Goal: Entertainment & Leisure: Consume media (video, audio)

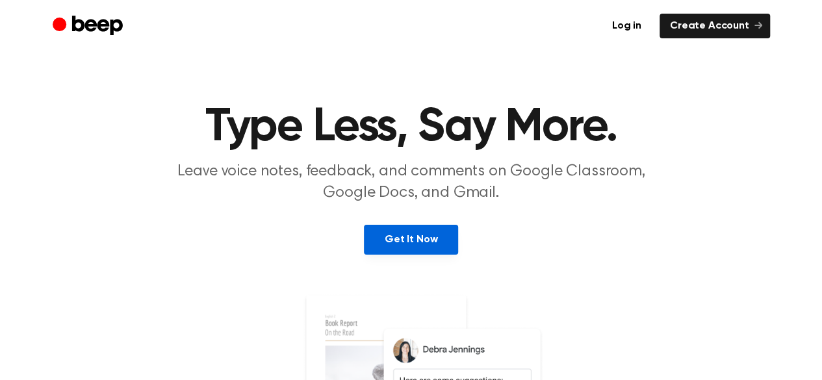
click at [405, 240] on link "Get It Now" at bounding box center [411, 240] width 94 height 30
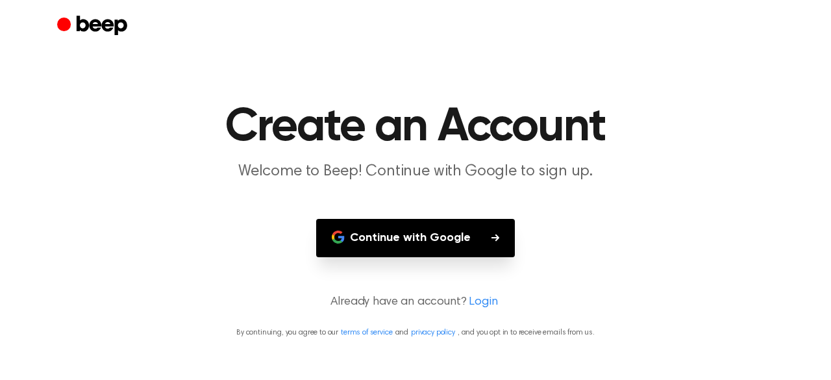
click at [405, 240] on button "Continue with Google" at bounding box center [415, 238] width 199 height 38
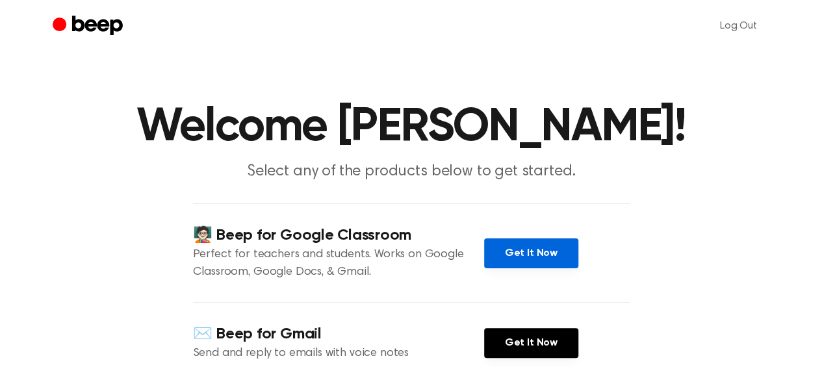
click at [522, 249] on link "Get It Now" at bounding box center [531, 253] width 94 height 30
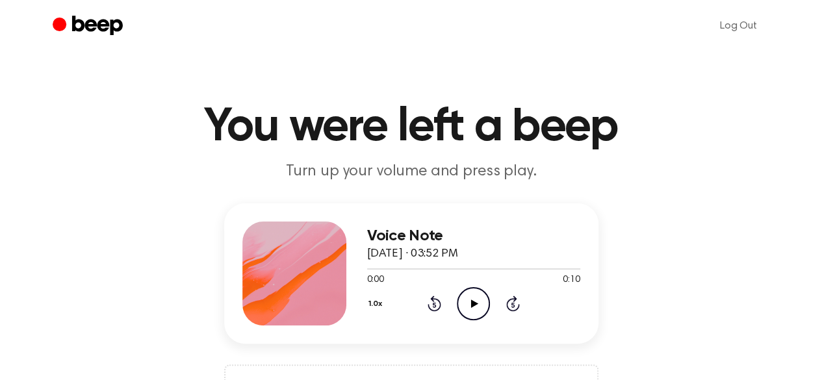
click at [473, 304] on icon at bounding box center [474, 303] width 7 height 8
click at [470, 299] on icon "Play Audio" at bounding box center [473, 303] width 33 height 33
click at [471, 301] on icon at bounding box center [474, 303] width 7 height 8
click at [471, 303] on icon at bounding box center [474, 303] width 7 height 8
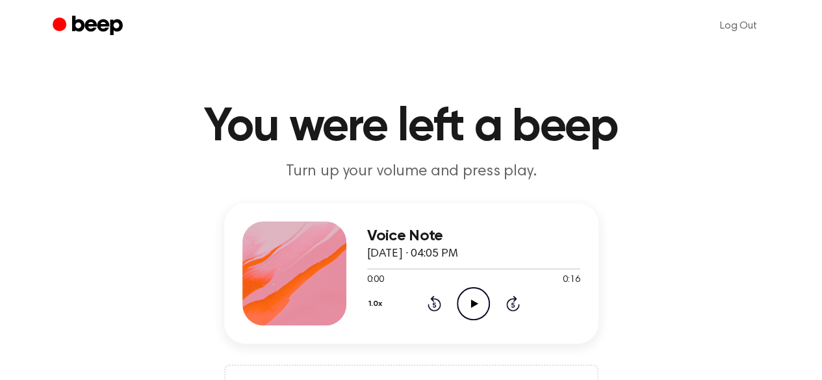
click at [471, 303] on icon at bounding box center [474, 303] width 7 height 8
click at [471, 301] on icon at bounding box center [474, 303] width 7 height 8
click at [474, 305] on icon at bounding box center [474, 303] width 7 height 8
click at [471, 303] on icon at bounding box center [474, 303] width 7 height 8
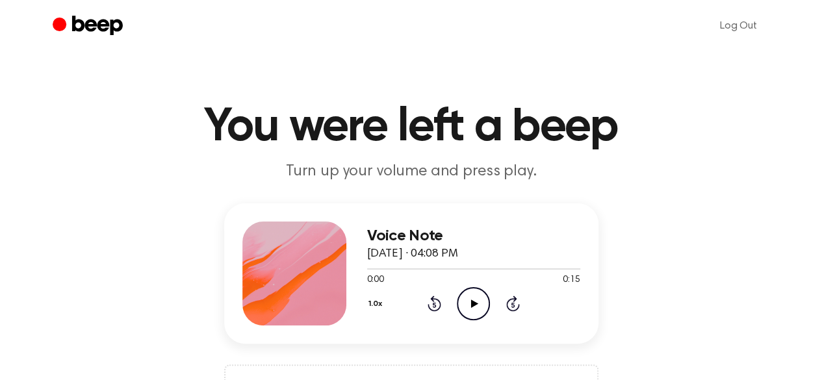
click at [473, 303] on icon at bounding box center [474, 303] width 7 height 8
click at [471, 301] on icon at bounding box center [474, 303] width 7 height 8
click at [477, 303] on icon "Pause Audio" at bounding box center [473, 303] width 33 height 33
click at [475, 303] on icon at bounding box center [474, 303] width 7 height 8
click at [475, 302] on icon at bounding box center [473, 303] width 6 height 8
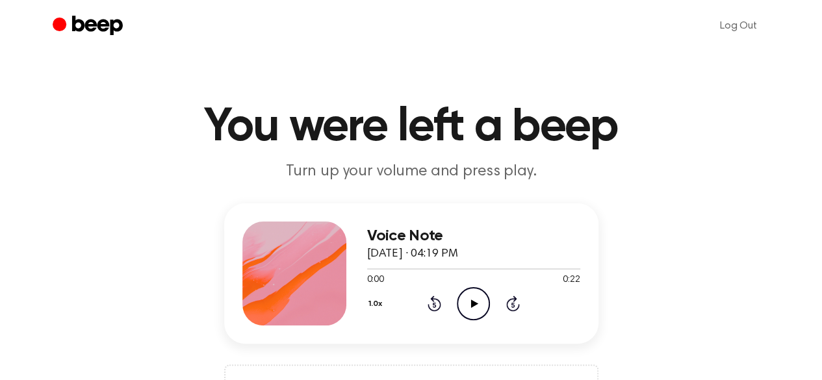
click at [474, 302] on icon at bounding box center [474, 303] width 7 height 8
click at [471, 303] on icon at bounding box center [474, 303] width 7 height 8
click at [474, 301] on icon "Play Audio" at bounding box center [473, 303] width 33 height 33
click at [473, 301] on icon at bounding box center [474, 303] width 7 height 8
click at [470, 305] on icon "Play Audio" at bounding box center [473, 303] width 33 height 33
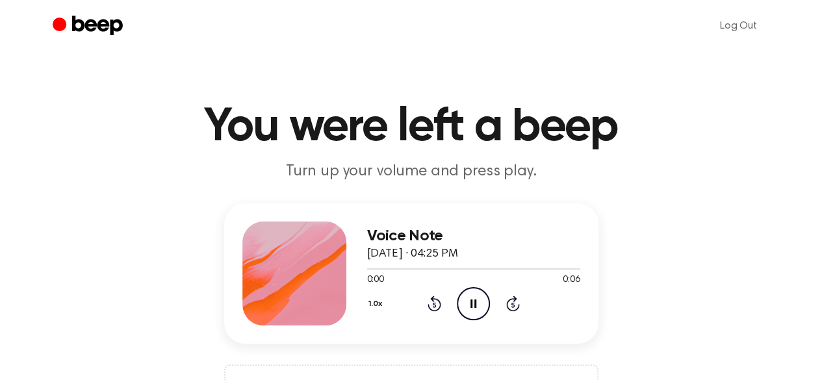
click at [470, 305] on icon "Pause Audio" at bounding box center [473, 303] width 33 height 33
click at [470, 305] on icon "Play Audio" at bounding box center [473, 303] width 33 height 33
click at [471, 301] on icon at bounding box center [474, 303] width 7 height 8
click at [477, 303] on icon "Pause Audio" at bounding box center [473, 303] width 33 height 33
click at [474, 303] on icon at bounding box center [474, 303] width 7 height 8
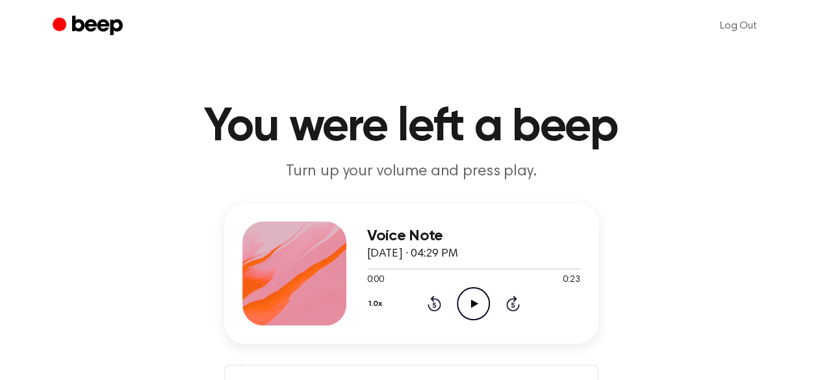
click at [471, 311] on icon "Play Audio" at bounding box center [473, 303] width 33 height 33
click at [471, 311] on icon "Pause Audio" at bounding box center [473, 303] width 33 height 33
click at [471, 311] on icon "Play Audio" at bounding box center [473, 303] width 33 height 33
click at [468, 301] on icon "Play Audio" at bounding box center [473, 303] width 33 height 33
click at [474, 301] on icon "Play Audio" at bounding box center [473, 303] width 33 height 33
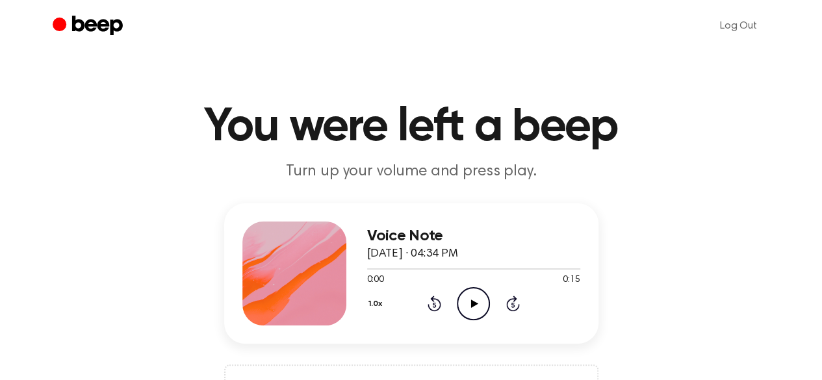
click at [474, 302] on icon at bounding box center [474, 303] width 7 height 8
click at [474, 302] on icon at bounding box center [473, 303] width 6 height 8
click at [474, 302] on icon at bounding box center [474, 303] width 7 height 8
click at [469, 303] on icon "Play Audio" at bounding box center [473, 303] width 33 height 33
click at [470, 295] on icon "Play Audio" at bounding box center [473, 303] width 33 height 33
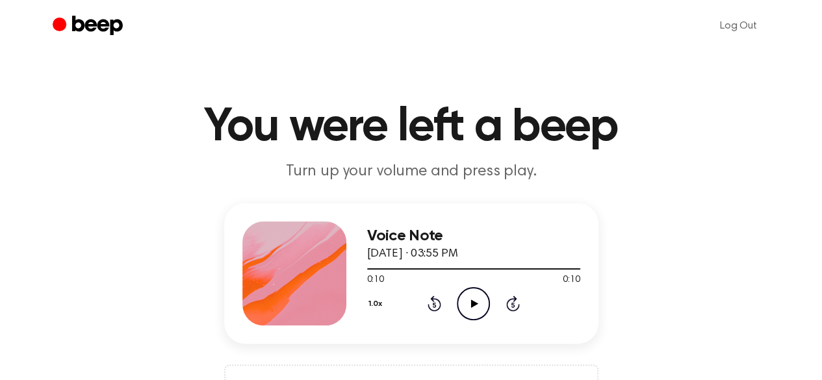
click at [469, 306] on icon "Play Audio" at bounding box center [473, 303] width 33 height 33
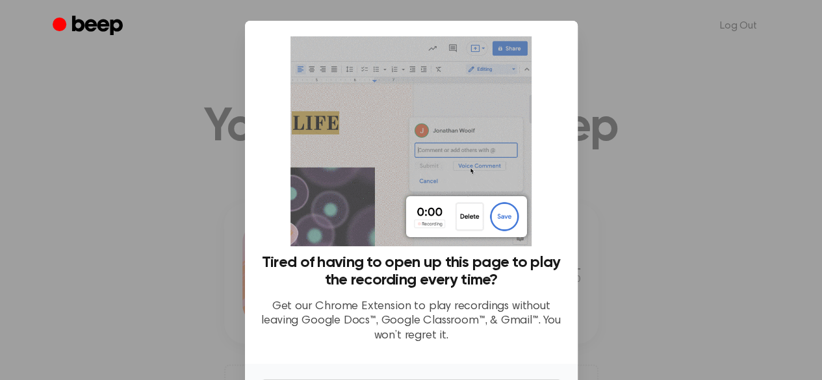
click at [601, 95] on div at bounding box center [411, 190] width 822 height 380
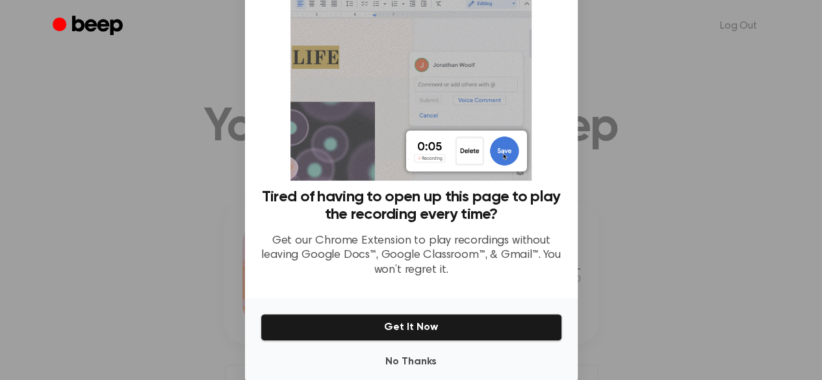
scroll to position [64, 0]
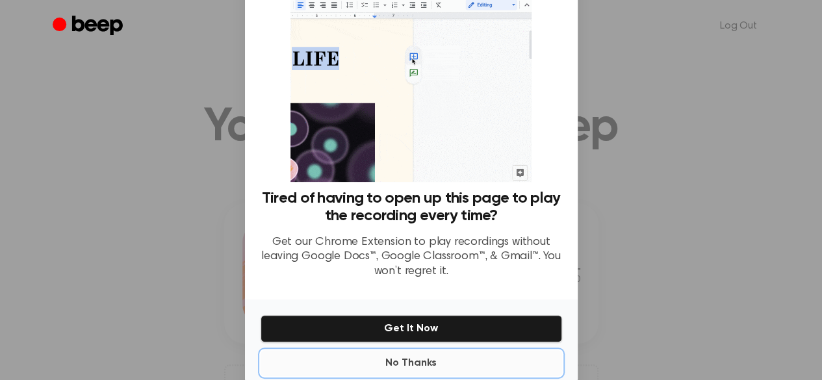
click at [410, 355] on button "No Thanks" at bounding box center [410, 363] width 301 height 26
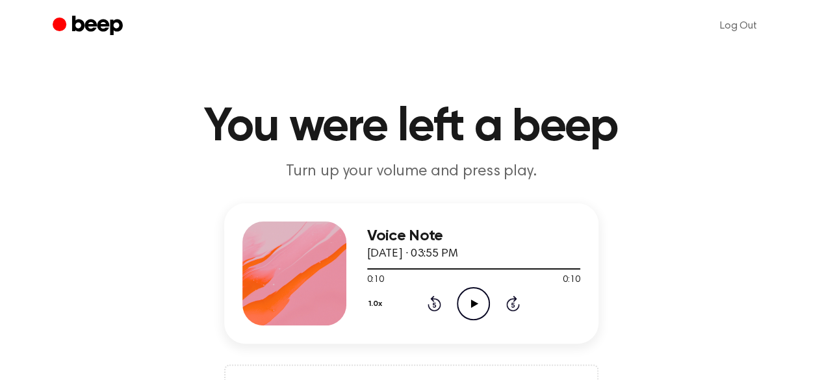
click at [484, 297] on icon "Play Audio" at bounding box center [473, 303] width 33 height 33
click at [474, 303] on icon at bounding box center [474, 303] width 7 height 8
click at [470, 307] on icon "Play Audio" at bounding box center [473, 303] width 33 height 33
click at [459, 264] on div at bounding box center [473, 268] width 213 height 10
click at [470, 308] on icon "Play Audio" at bounding box center [473, 303] width 33 height 33
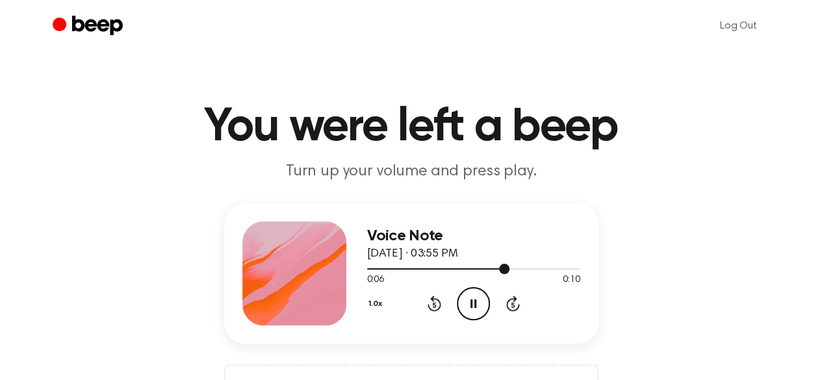
click at [435, 268] on div at bounding box center [438, 268] width 142 height 1
click at [419, 268] on div at bounding box center [438, 268] width 142 height 1
click at [471, 302] on icon at bounding box center [474, 303] width 7 height 8
click at [486, 268] on div at bounding box center [473, 268] width 213 height 1
click at [470, 316] on icon "Play Audio" at bounding box center [473, 303] width 33 height 33
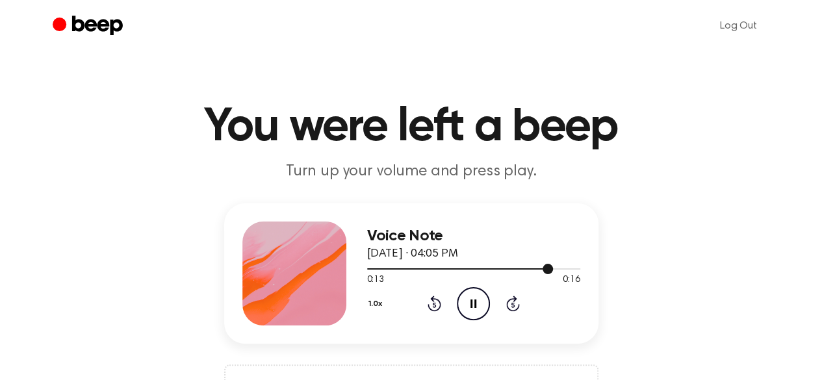
click at [489, 268] on div at bounding box center [460, 268] width 186 height 1
click at [461, 271] on div at bounding box center [473, 268] width 213 height 10
click at [472, 308] on icon "Play Audio" at bounding box center [473, 303] width 33 height 33
click at [470, 313] on icon "Play Audio" at bounding box center [473, 303] width 33 height 33
click at [434, 292] on div "1.0x Rewind 5 seconds Pause Audio Skip 5 seconds" at bounding box center [473, 303] width 213 height 33
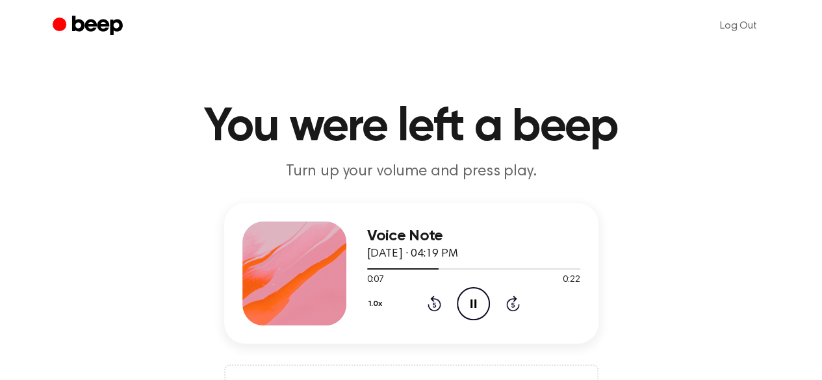
click at [434, 306] on icon at bounding box center [434, 305] width 3 height 5
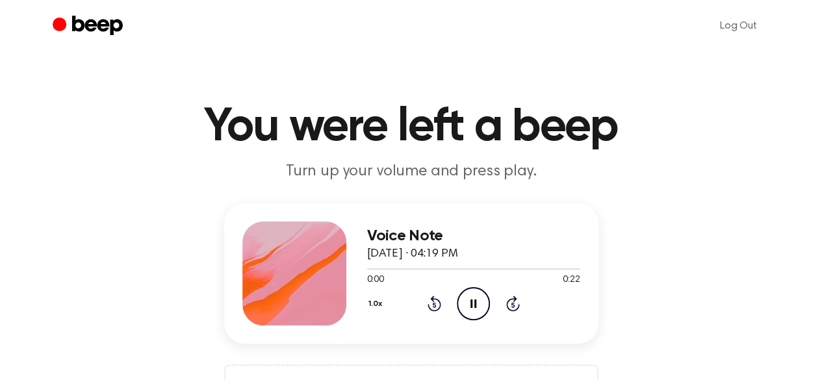
click at [434, 306] on icon at bounding box center [434, 305] width 3 height 5
click at [495, 266] on div at bounding box center [473, 268] width 213 height 10
click at [438, 266] on div at bounding box center [473, 268] width 213 height 10
click at [474, 295] on icon "Play Audio" at bounding box center [473, 303] width 33 height 33
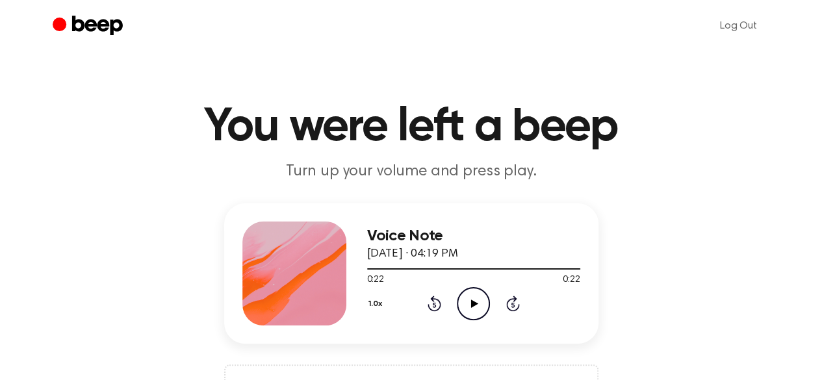
click at [464, 301] on icon "Play Audio" at bounding box center [473, 303] width 33 height 33
click at [531, 265] on div at bounding box center [473, 268] width 213 height 10
click at [475, 301] on icon at bounding box center [474, 303] width 7 height 8
click at [514, 266] on div at bounding box center [473, 268] width 213 height 10
click at [466, 310] on icon "Play Audio" at bounding box center [473, 303] width 33 height 33
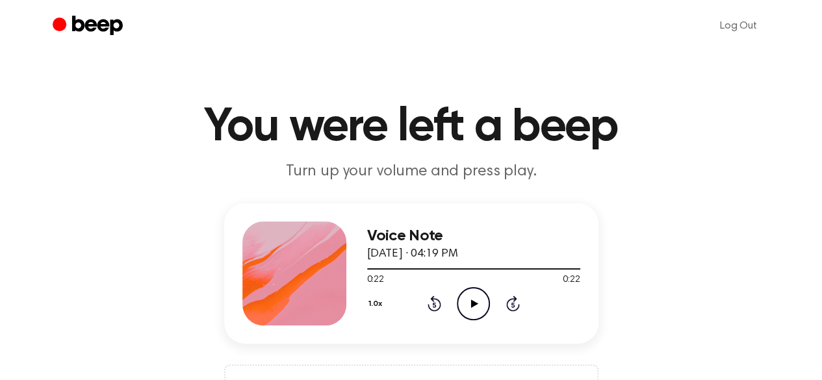
click at [471, 302] on icon at bounding box center [474, 303] width 7 height 8
click at [474, 288] on circle at bounding box center [473, 304] width 32 height 32
click at [470, 306] on icon "Play Audio" at bounding box center [473, 303] width 33 height 33
click at [371, 270] on div at bounding box center [473, 268] width 213 height 10
click at [369, 272] on div at bounding box center [473, 268] width 213 height 10
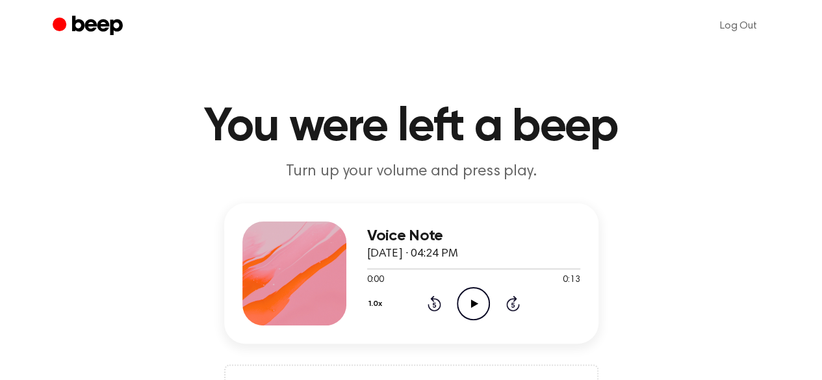
click at [469, 304] on icon "Play Audio" at bounding box center [473, 303] width 33 height 33
click at [466, 303] on icon "Play Audio" at bounding box center [473, 303] width 33 height 33
click at [463, 296] on icon "Play Audio" at bounding box center [473, 303] width 33 height 33
click at [468, 295] on icon "Play Audio" at bounding box center [473, 303] width 33 height 33
click at [473, 298] on icon "Play Audio" at bounding box center [473, 303] width 33 height 33
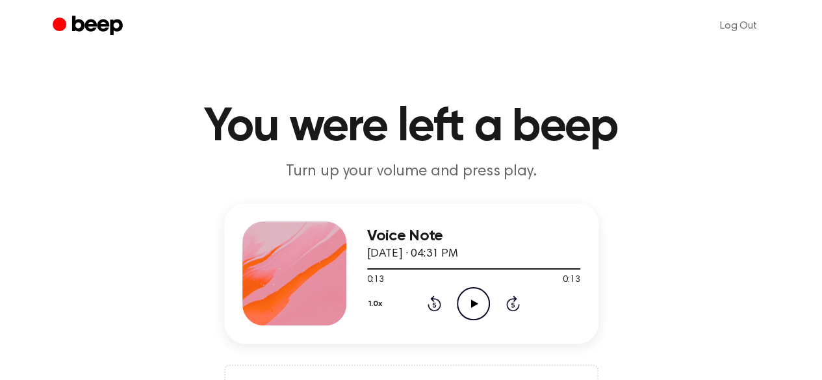
drag, startPoint x: 770, startPoint y: 3, endPoint x: 514, endPoint y: 38, distance: 258.9
click at [514, 38] on ul "Log Out" at bounding box center [452, 25] width 633 height 31
click at [475, 320] on div "Voice Note August 15, 2025 · 04:31 PM 0:13 0:13 Your browser does not support t…" at bounding box center [473, 273] width 213 height 104
click at [477, 299] on icon "Play Audio" at bounding box center [473, 303] width 33 height 33
click at [468, 298] on icon "Play Audio" at bounding box center [473, 303] width 33 height 33
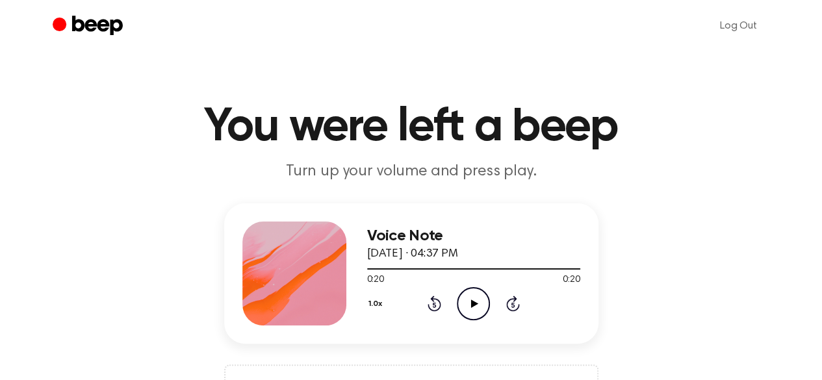
click at [479, 305] on icon "Play Audio" at bounding box center [473, 303] width 33 height 33
click at [469, 300] on icon "Play Audio" at bounding box center [473, 303] width 33 height 33
click at [471, 306] on icon at bounding box center [474, 303] width 7 height 8
click at [468, 306] on icon "Play Audio" at bounding box center [473, 303] width 33 height 33
click at [471, 306] on icon at bounding box center [473, 303] width 6 height 8
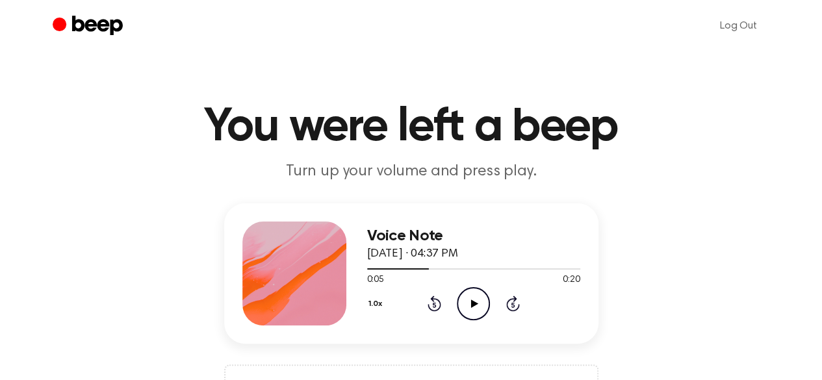
click at [434, 301] on icon at bounding box center [434, 303] width 14 height 16
click at [471, 306] on icon at bounding box center [474, 303] width 7 height 8
